Goal: Information Seeking & Learning: Compare options

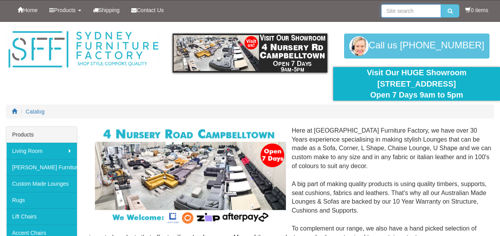
click at [400, 11] on input "search" at bounding box center [411, 10] width 60 height 13
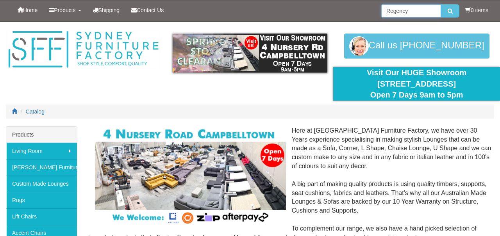
type input "Regency"
click at [448, 13] on icon "submit" at bounding box center [450, 10] width 5 height 5
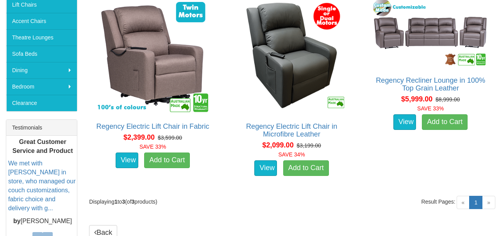
scroll to position [213, 0]
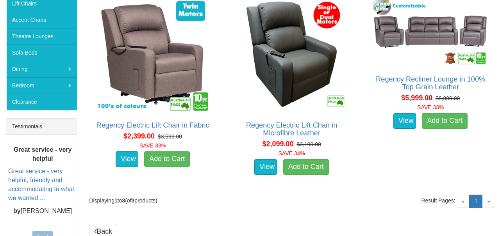
click at [489, 200] on span "»" at bounding box center [488, 201] width 13 height 13
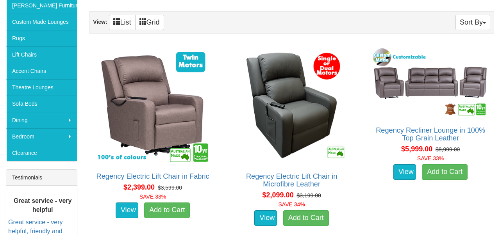
scroll to position [162, 0]
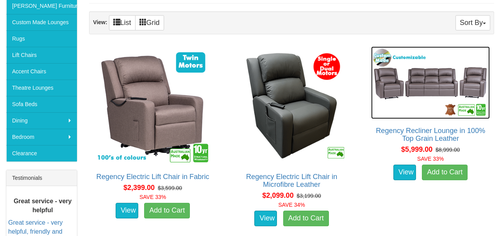
click at [427, 85] on img at bounding box center [430, 82] width 119 height 73
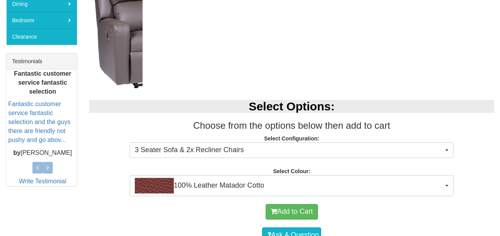
scroll to position [278, 0]
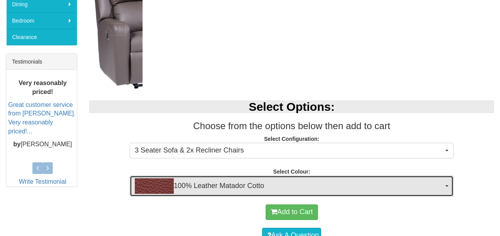
click at [452, 186] on button "100% Leather Matador Cotto" at bounding box center [292, 186] width 324 height 21
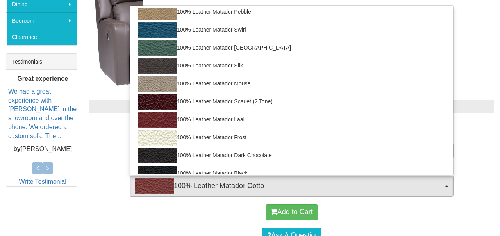
scroll to position [463, 0]
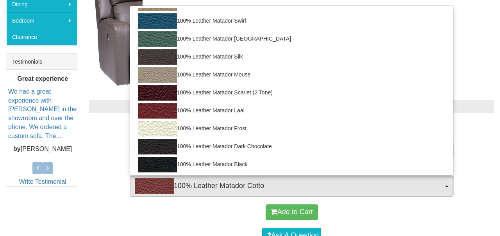
click at [479, 70] on div at bounding box center [250, 118] width 500 height 236
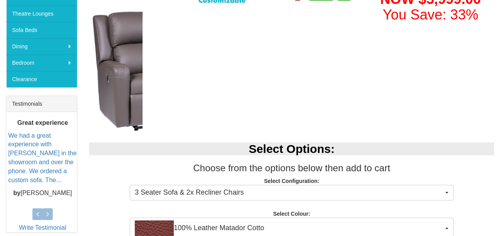
scroll to position [0, 0]
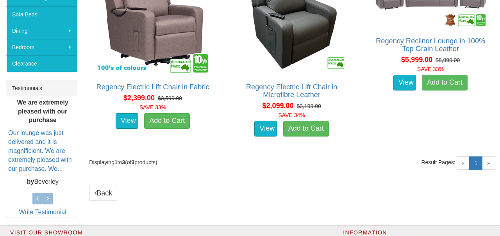
scroll to position [252, 0]
click at [488, 161] on span "»" at bounding box center [488, 163] width 13 height 13
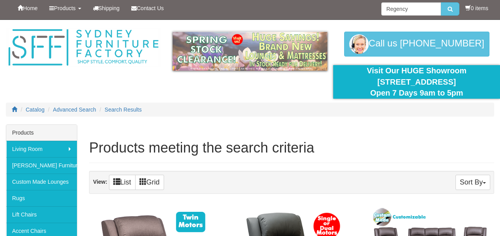
scroll to position [0, 0]
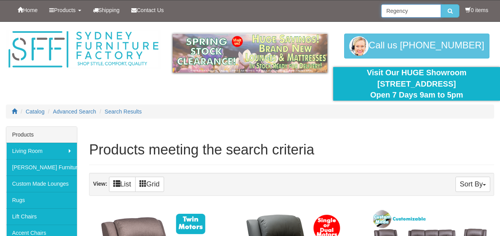
click at [406, 13] on input "Regency" at bounding box center [411, 10] width 60 height 13
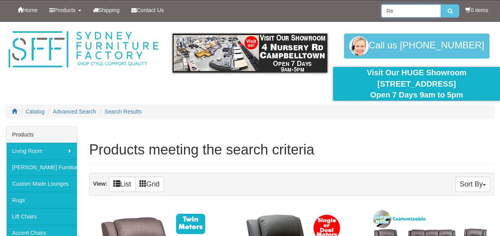
type input "R"
type input "[GEOGRAPHIC_DATA]"
click at [448, 9] on icon "submit" at bounding box center [450, 10] width 5 height 5
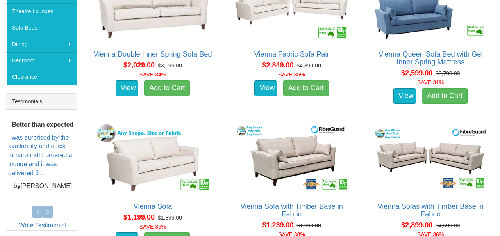
scroll to position [239, 0]
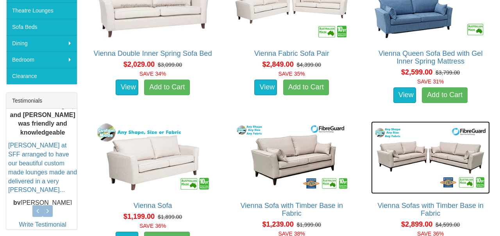
click at [415, 155] on img at bounding box center [430, 157] width 119 height 73
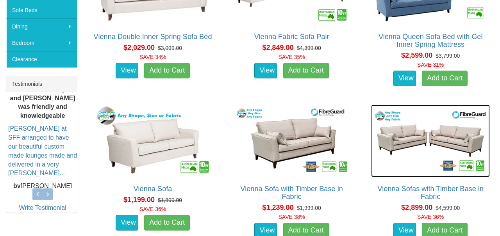
scroll to position [277, 0]
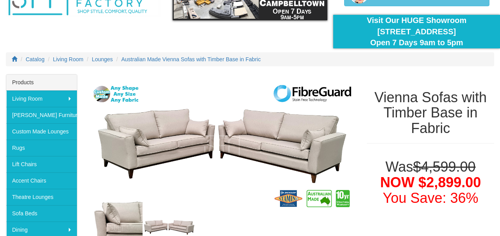
scroll to position [53, 0]
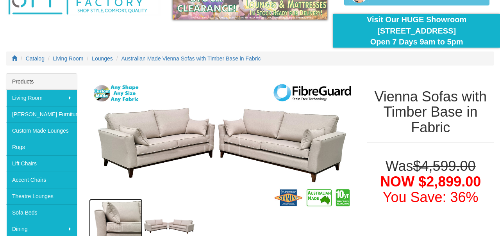
click at [114, 216] on img at bounding box center [115, 226] width 53 height 55
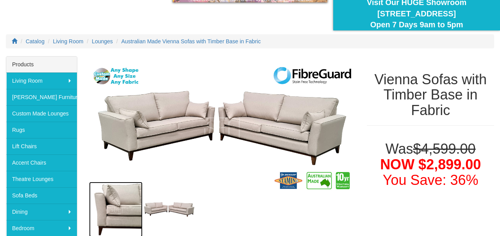
scroll to position [108, 0]
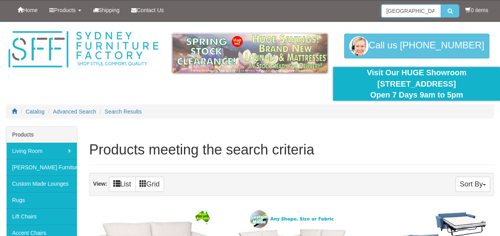
click at [416, 11] on input "[GEOGRAPHIC_DATA]" at bounding box center [411, 10] width 60 height 13
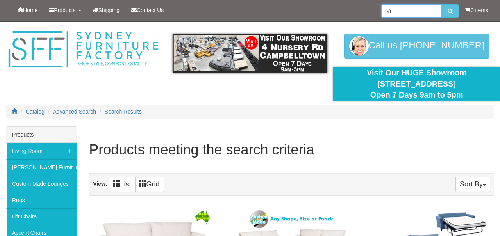
type input "V"
type input "[GEOGRAPHIC_DATA]"
click at [452, 17] on button "submit" at bounding box center [450, 10] width 18 height 13
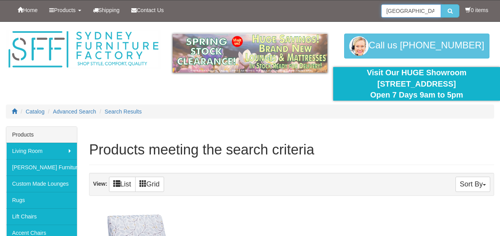
click at [421, 9] on input "[GEOGRAPHIC_DATA]" at bounding box center [411, 10] width 60 height 13
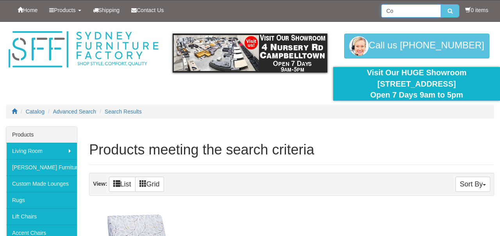
type input "C"
type input "[GEOGRAPHIC_DATA]"
click at [446, 15] on button "submit" at bounding box center [450, 10] width 18 height 13
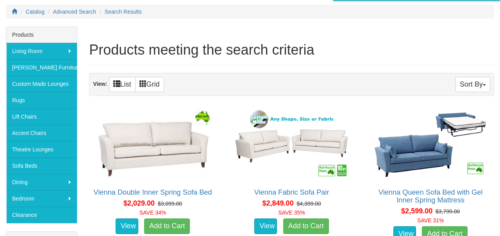
scroll to position [99, 0]
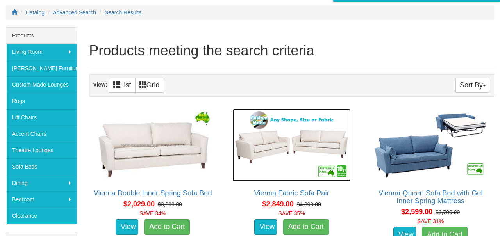
click at [303, 144] on img at bounding box center [291, 145] width 119 height 73
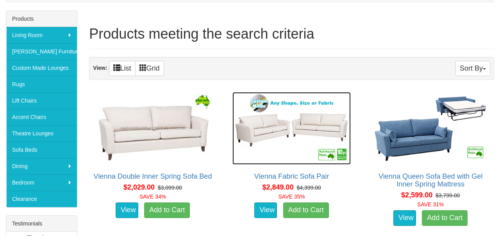
scroll to position [133, 0]
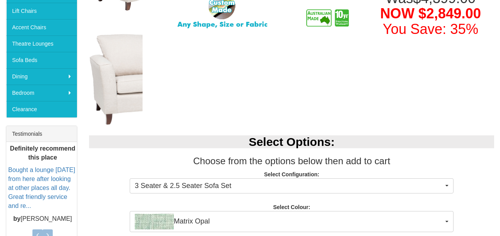
scroll to position [209, 0]
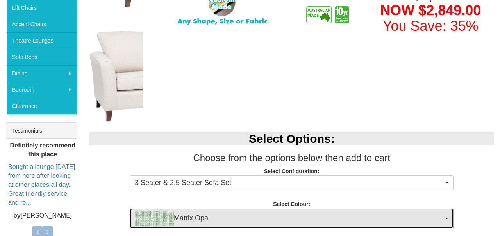
click at [452, 219] on button "Matrix Opal" at bounding box center [292, 218] width 324 height 21
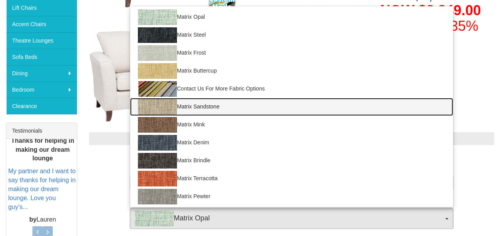
click at [153, 109] on img at bounding box center [157, 107] width 39 height 16
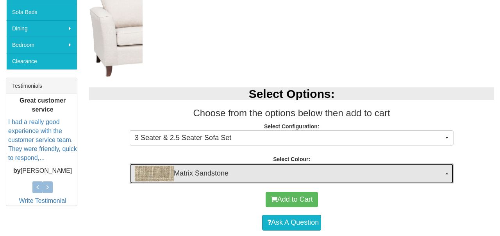
scroll to position [255, 0]
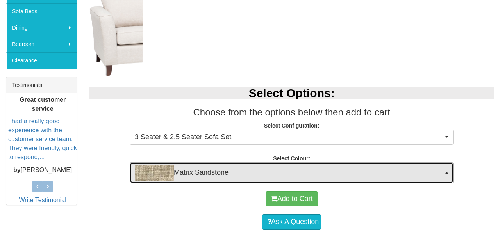
click at [445, 177] on button "Matrix Sandstone" at bounding box center [292, 173] width 324 height 21
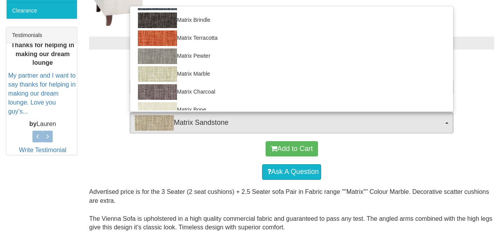
scroll to position [141, 0]
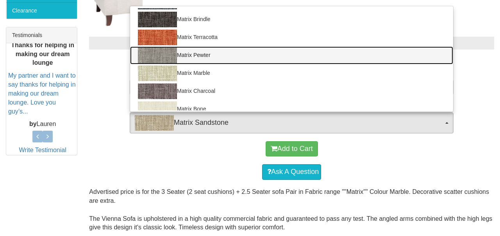
click at [166, 56] on img at bounding box center [157, 56] width 39 height 16
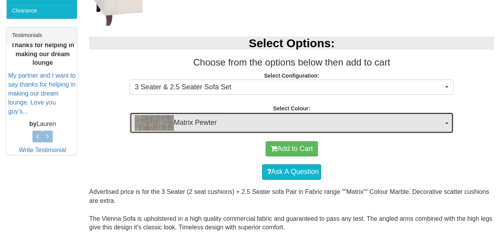
click at [447, 125] on button "Matrix Pewter" at bounding box center [292, 123] width 324 height 21
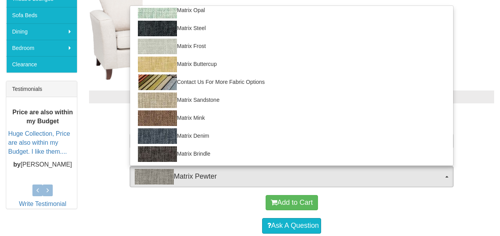
scroll to position [0, 0]
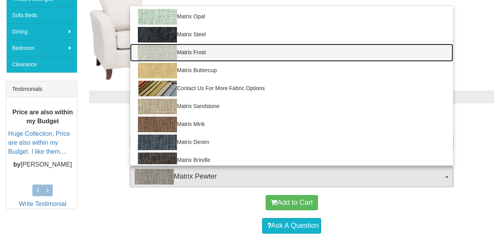
click at [144, 47] on img at bounding box center [157, 53] width 39 height 16
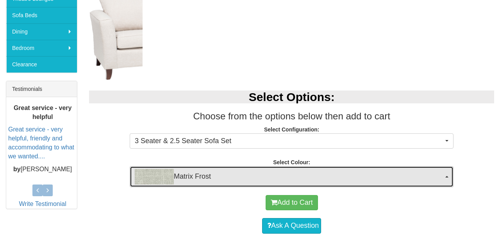
click at [444, 177] on button "Matrix Frost" at bounding box center [292, 176] width 324 height 21
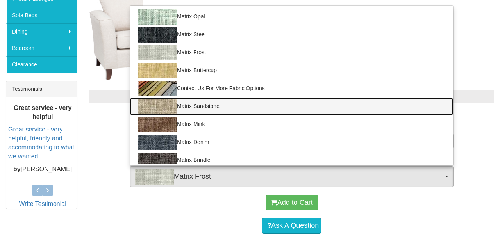
click at [154, 108] on img at bounding box center [157, 107] width 39 height 16
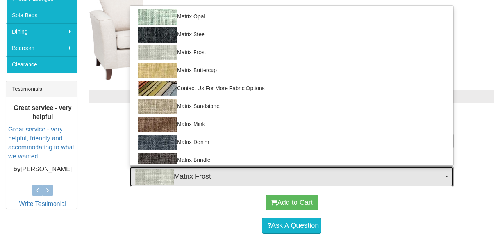
select select "905"
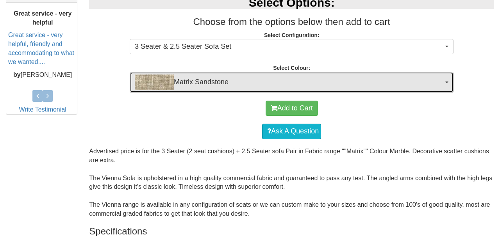
scroll to position [345, 0]
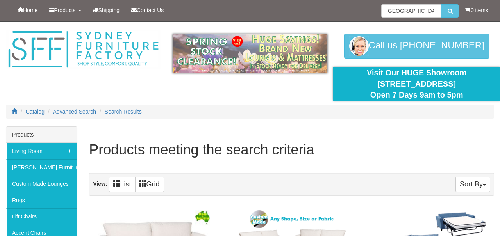
scroll to position [137, 0]
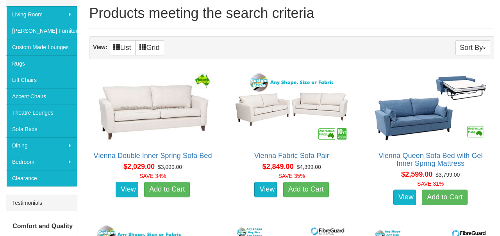
click at [472, 164] on h2 "Vienna Queen Sofa Bed with Gel Inner Spring Mattress" at bounding box center [430, 160] width 119 height 16
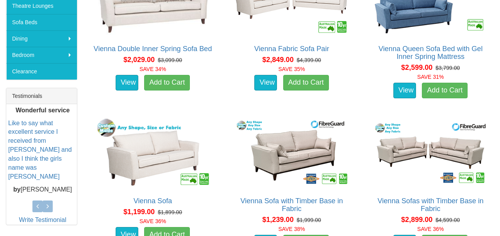
scroll to position [246, 0]
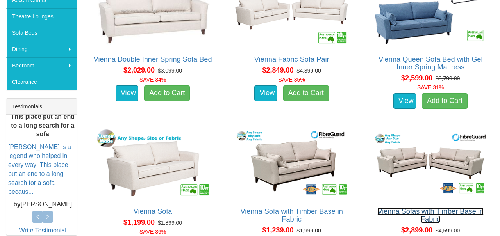
click at [423, 216] on link "Vienna Sofas with Timber Base in Fabric" at bounding box center [430, 216] width 106 height 16
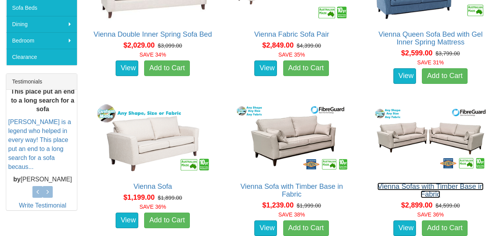
scroll to position [264, 0]
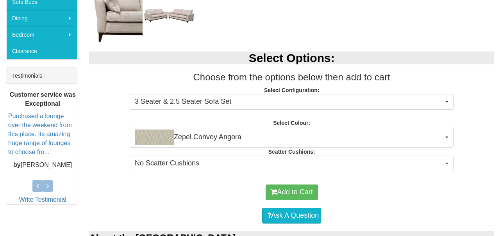
scroll to position [281, 0]
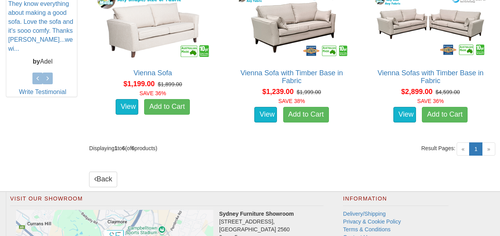
scroll to position [373, 0]
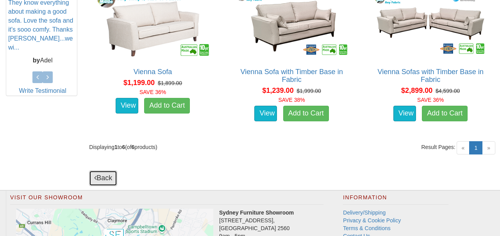
click at [108, 173] on link "Back" at bounding box center [103, 179] width 28 height 16
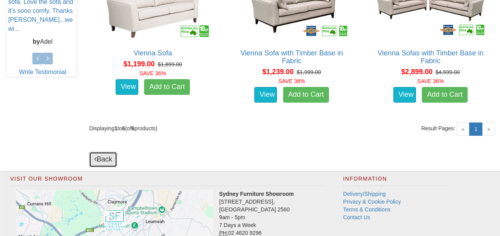
scroll to position [409, 0]
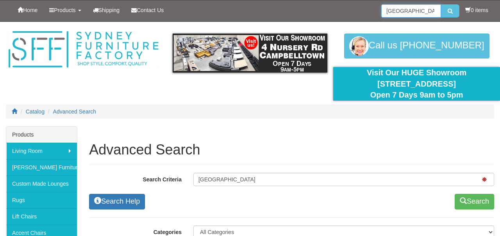
click at [412, 13] on input "Vienna" at bounding box center [411, 10] width 60 height 13
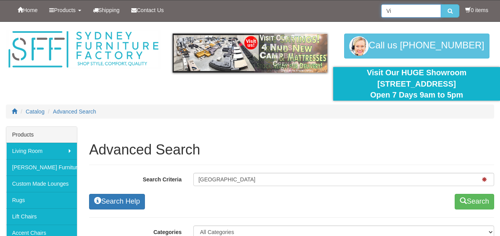
type input "V"
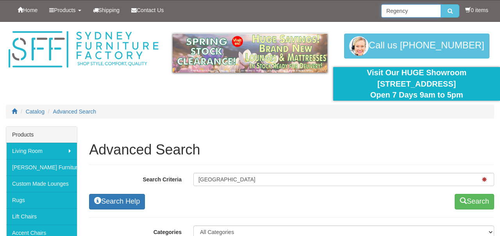
type input "Regency"
click at [454, 13] on button "submit" at bounding box center [450, 10] width 18 height 13
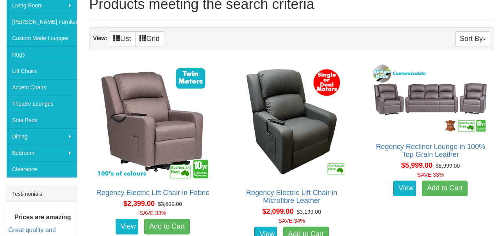
scroll to position [145, 0]
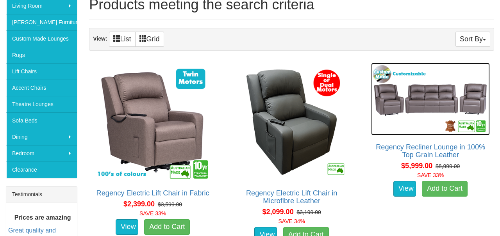
click at [435, 101] on img at bounding box center [430, 99] width 119 height 73
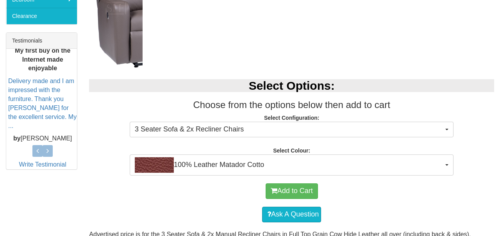
scroll to position [300, 0]
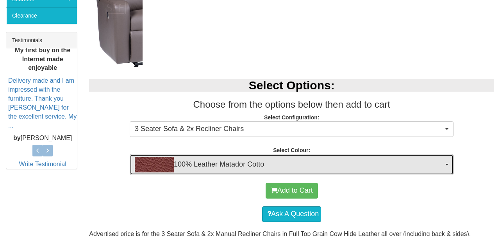
click at [448, 167] on button "100% Leather Matador Cotto" at bounding box center [292, 164] width 324 height 21
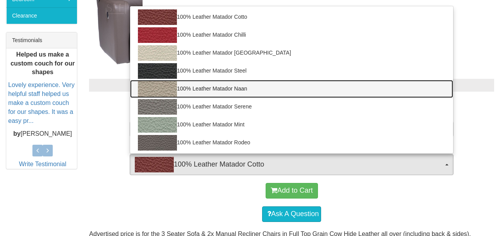
click at [237, 91] on link "100% Leather Matador Naan" at bounding box center [291, 89] width 323 height 18
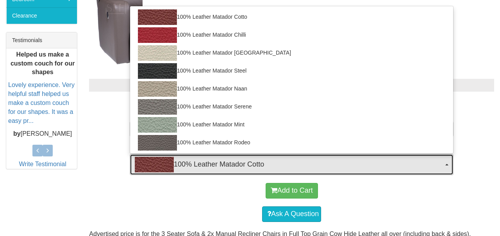
select select "1608"
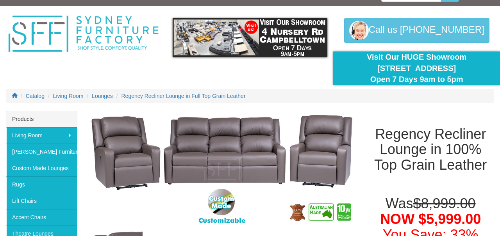
scroll to position [0, 0]
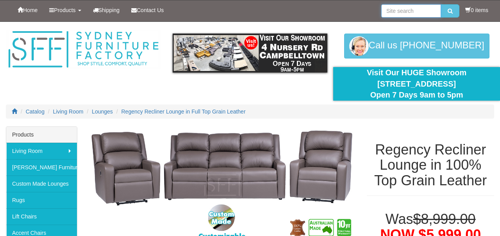
click at [409, 14] on input "search" at bounding box center [411, 10] width 60 height 13
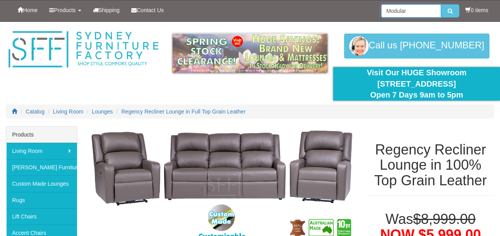
type input "Modular"
click at [450, 10] on icon "submit" at bounding box center [450, 10] width 5 height 5
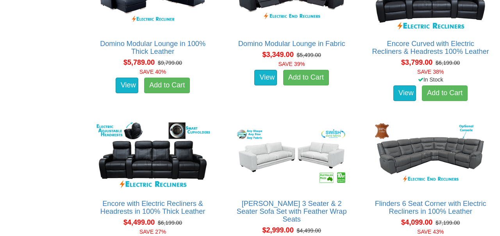
scroll to position [1343, 0]
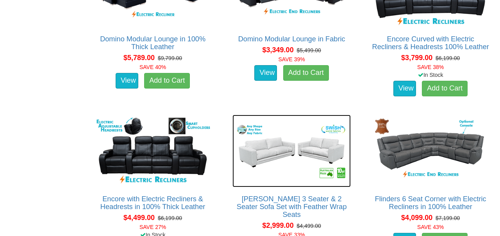
click at [322, 144] on img at bounding box center [291, 151] width 119 height 73
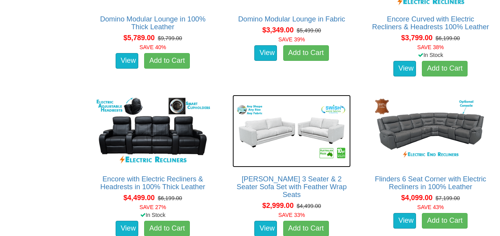
scroll to position [1377, 0]
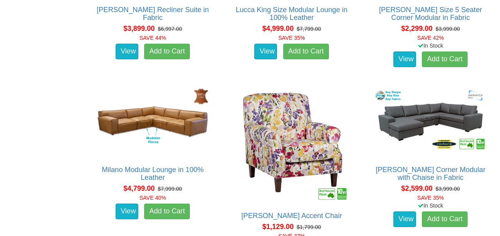
scroll to position [2043, 0]
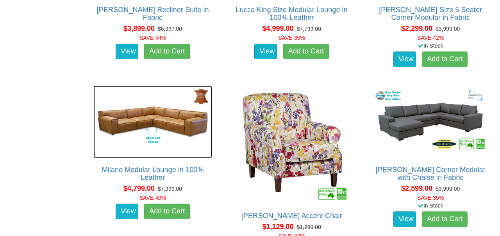
click at [212, 86] on img at bounding box center [152, 122] width 119 height 73
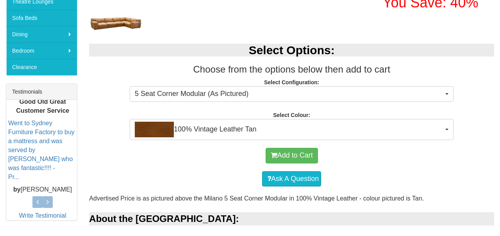
scroll to position [252, 0]
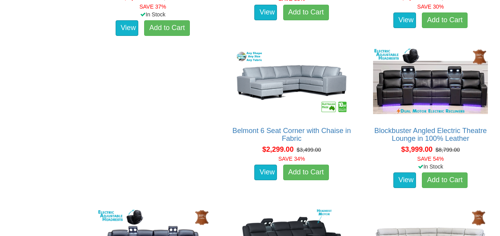
scroll to position [473, 0]
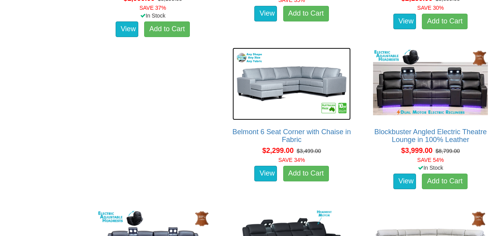
click at [318, 80] on img at bounding box center [291, 84] width 119 height 73
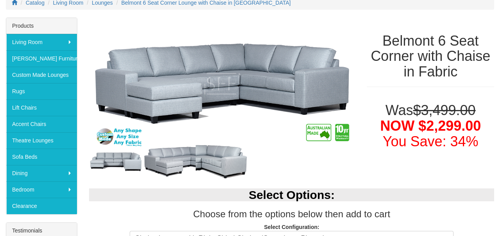
scroll to position [109, 0]
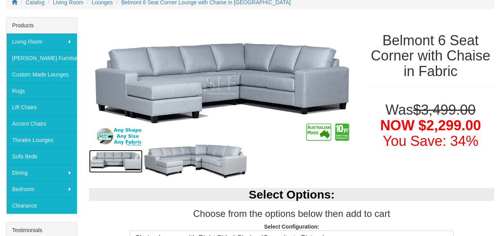
click at [113, 162] on img at bounding box center [115, 161] width 53 height 23
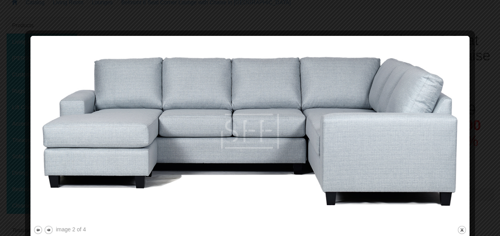
click at [463, 230] on button "close" at bounding box center [462, 230] width 10 height 10
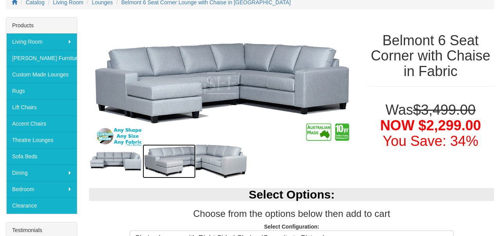
click at [178, 163] on img at bounding box center [169, 162] width 53 height 34
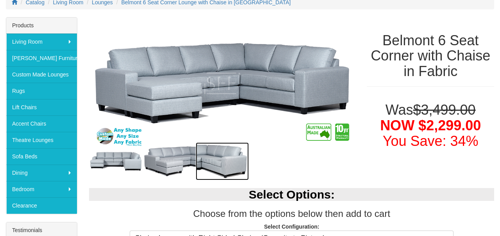
click at [220, 173] on img at bounding box center [222, 162] width 53 height 38
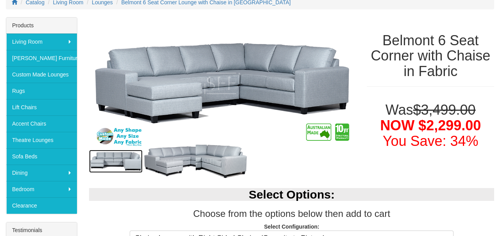
click at [108, 156] on img at bounding box center [115, 161] width 53 height 23
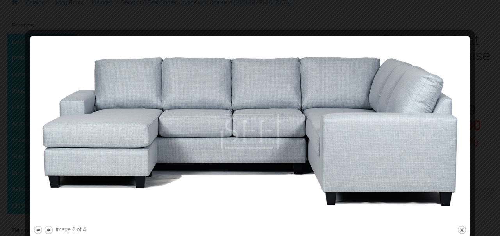
click at [465, 232] on button "close" at bounding box center [462, 230] width 10 height 10
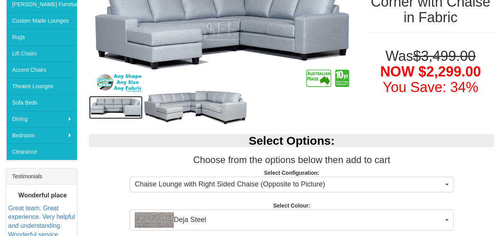
scroll to position [164, 0]
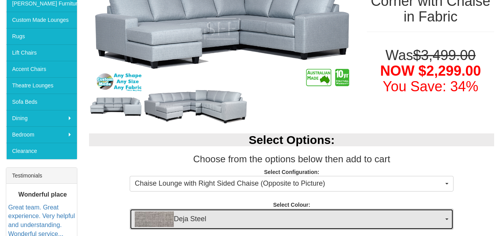
click at [453, 220] on button "Deja Steel" at bounding box center [292, 219] width 324 height 21
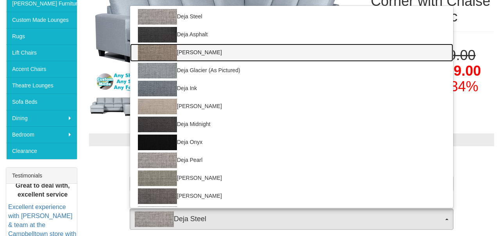
click at [152, 53] on img at bounding box center [157, 53] width 39 height 16
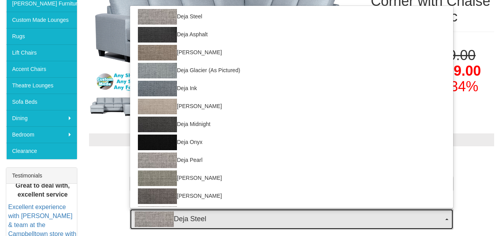
select select "2035"
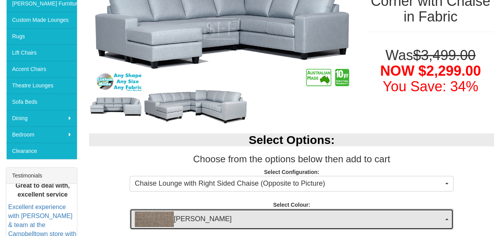
click at [450, 220] on button "Deja Cobblestone" at bounding box center [292, 219] width 324 height 21
